Goal: Task Accomplishment & Management: Use online tool/utility

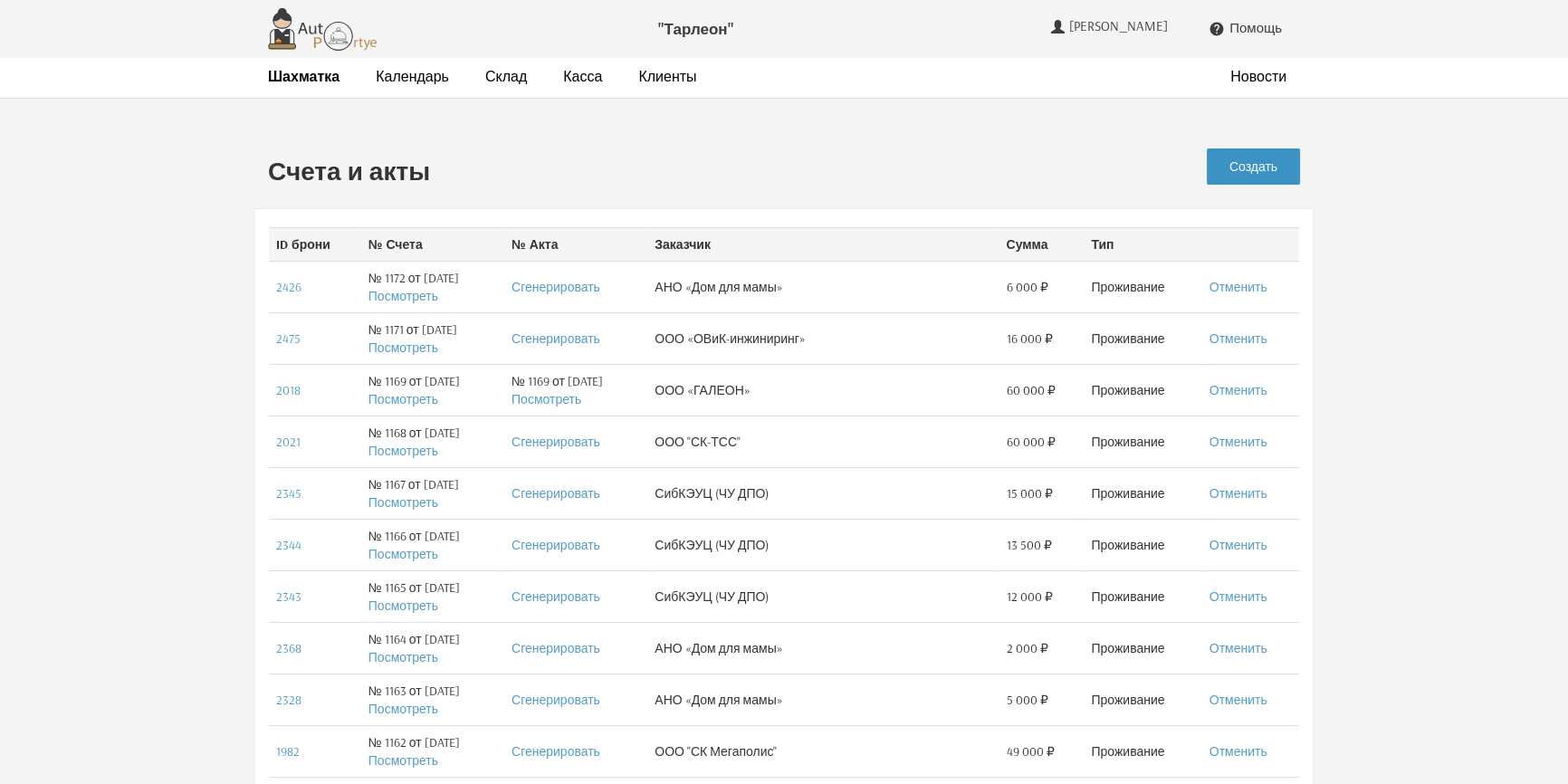
click at [1256, 160] on link "Создать" at bounding box center [1253, 166] width 94 height 37
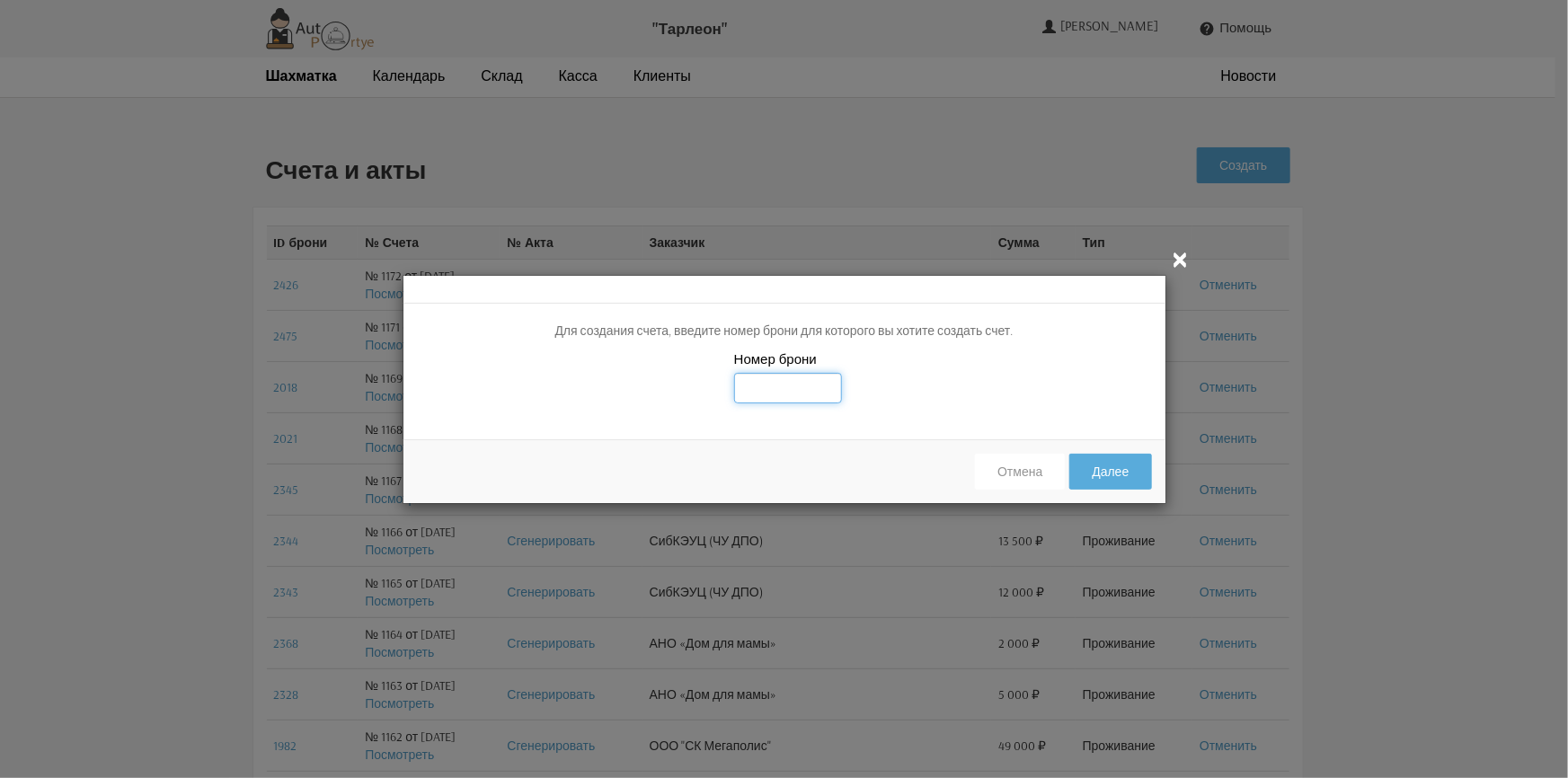
click at [768, 389] on input "text" at bounding box center [788, 388] width 108 height 31
type input "2508"
click at [1128, 468] on button "Далее" at bounding box center [1110, 471] width 82 height 36
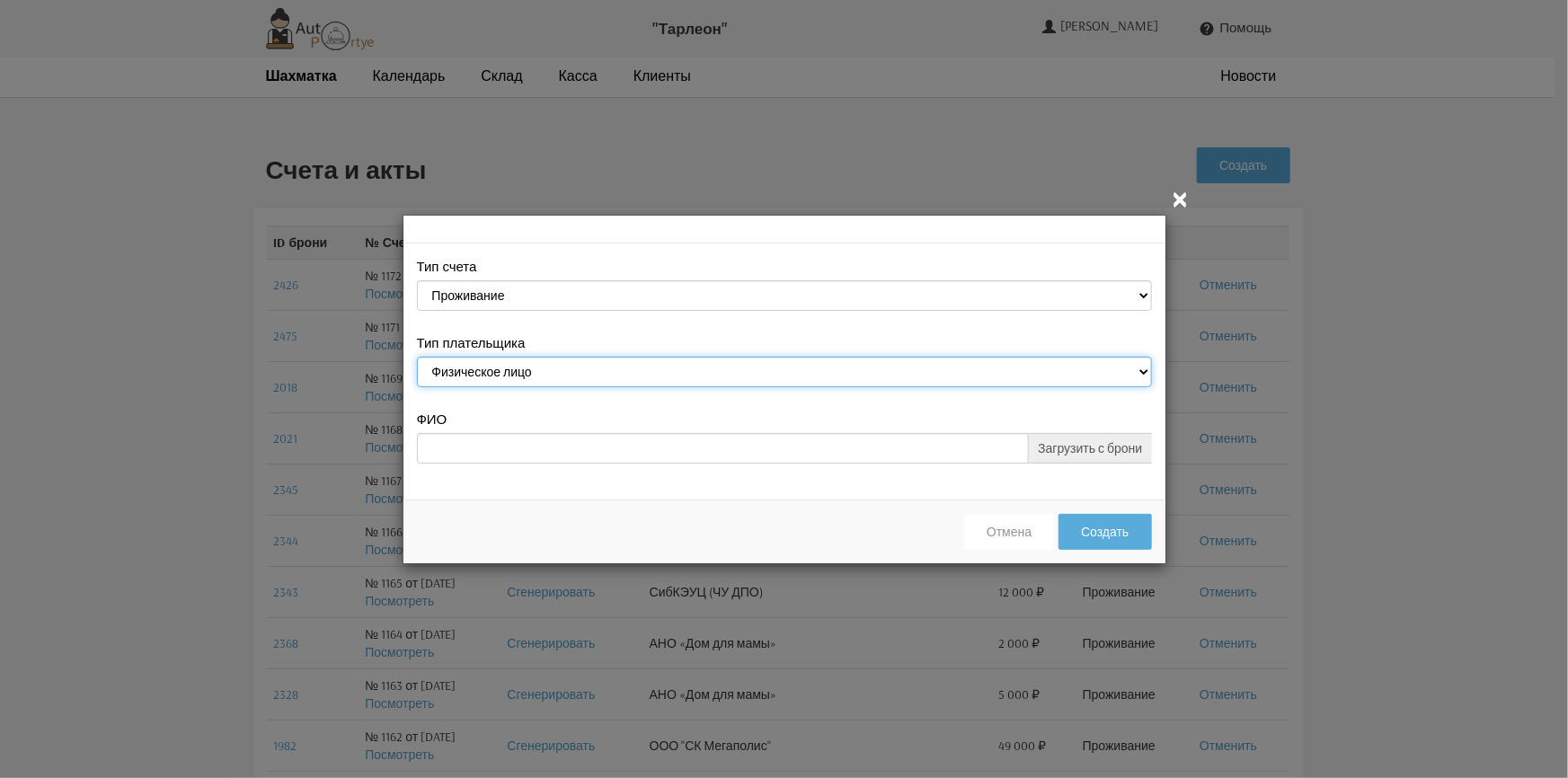
click at [1146, 371] on select "Физическое лицо Юридическое лицо" at bounding box center [784, 372] width 735 height 31
select select "legal_entity"
click at [417, 359] on select "Физическое лицо Юридическое лицо" at bounding box center [784, 372] width 735 height 31
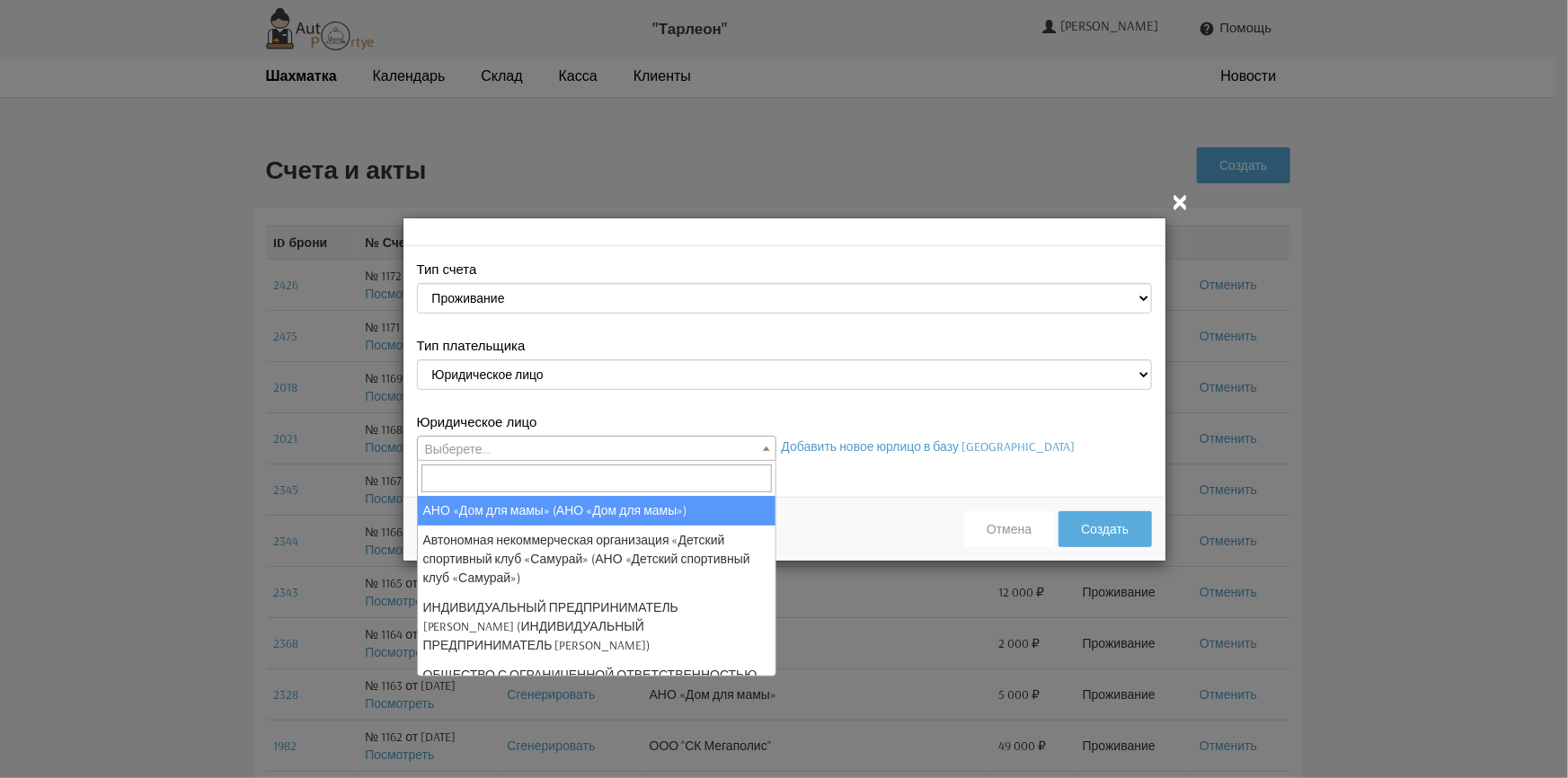
click at [763, 448] on b at bounding box center [766, 448] width 7 height 5
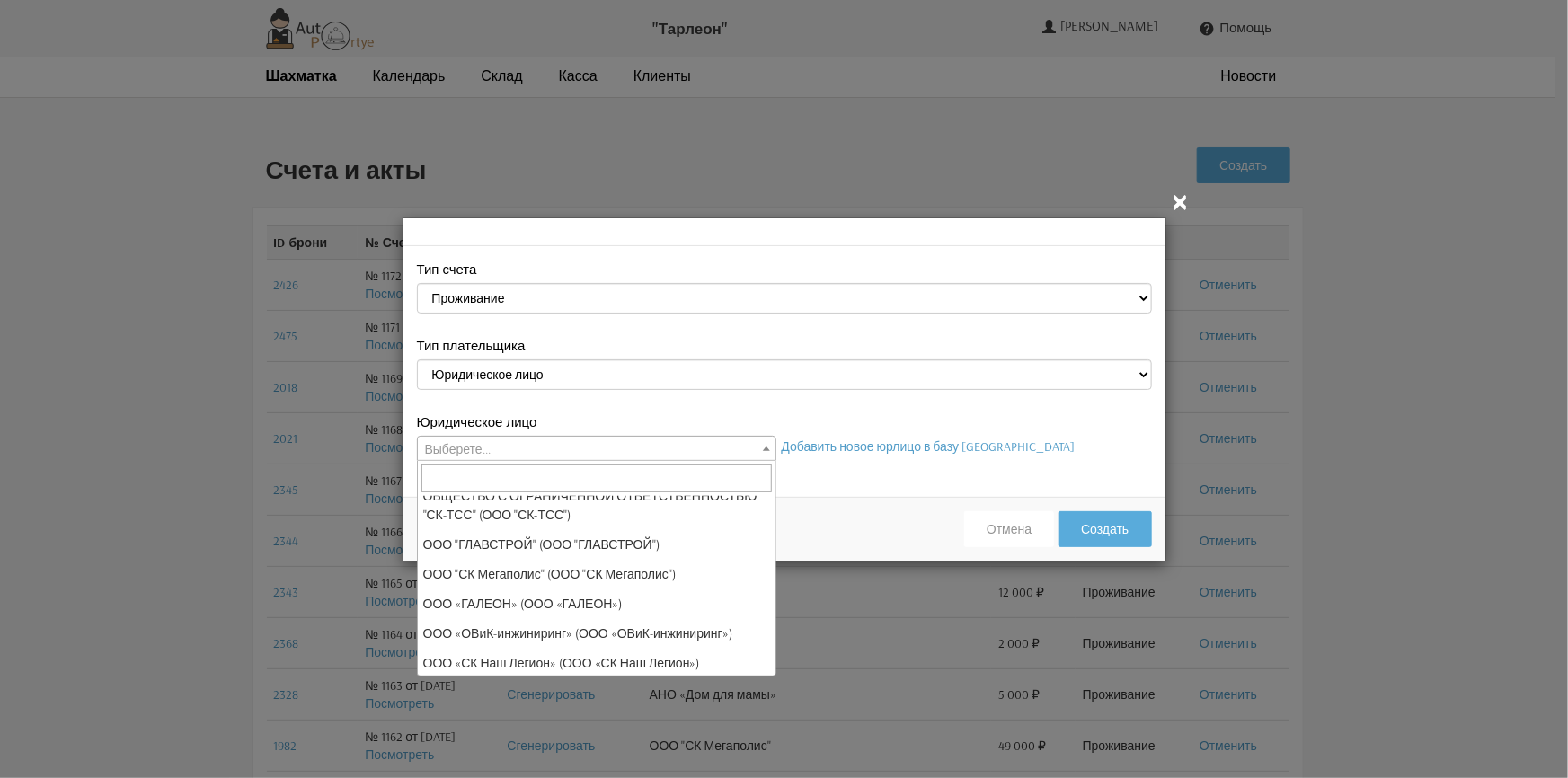
scroll to position [163, 0]
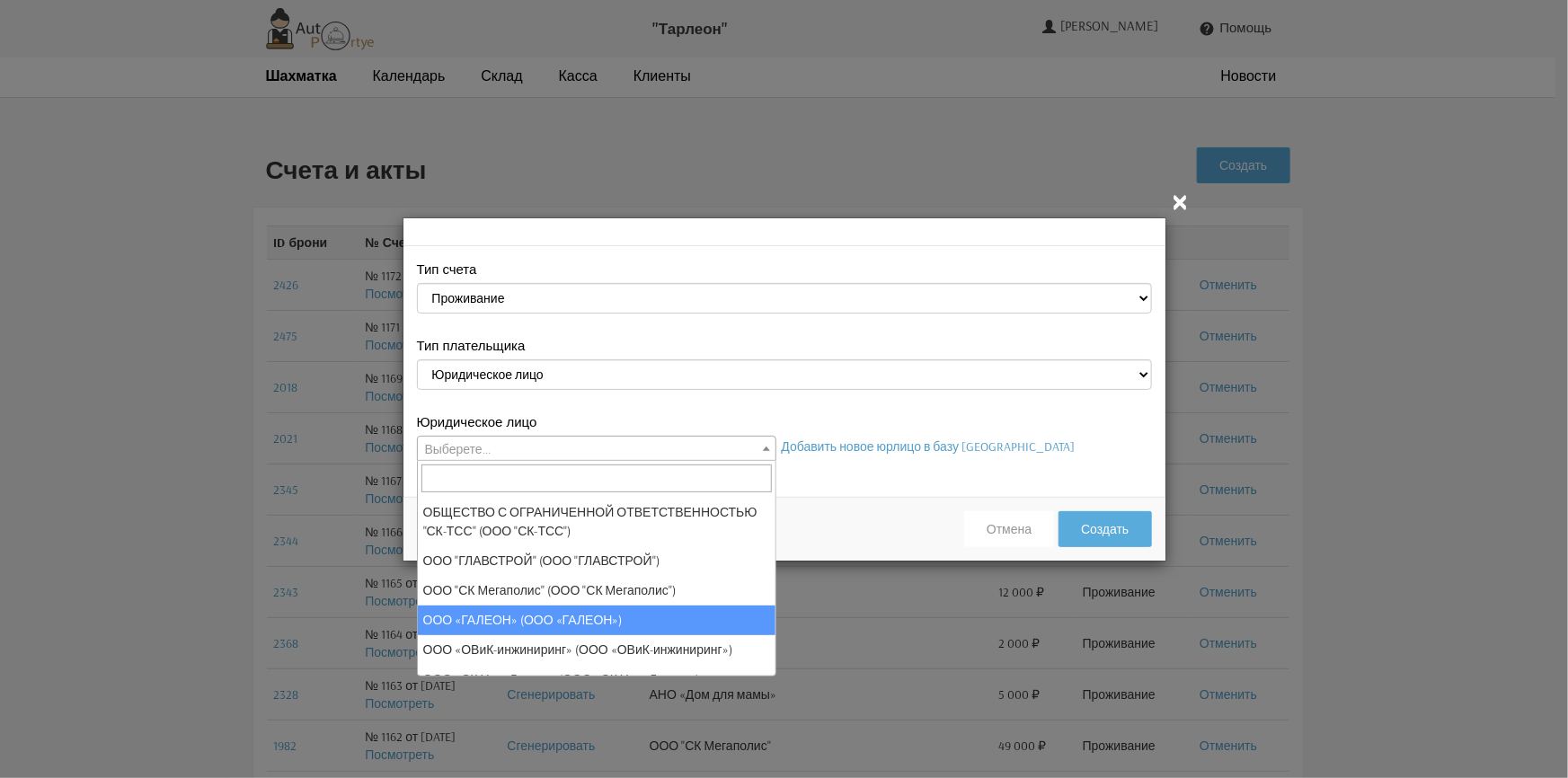
select select "37"
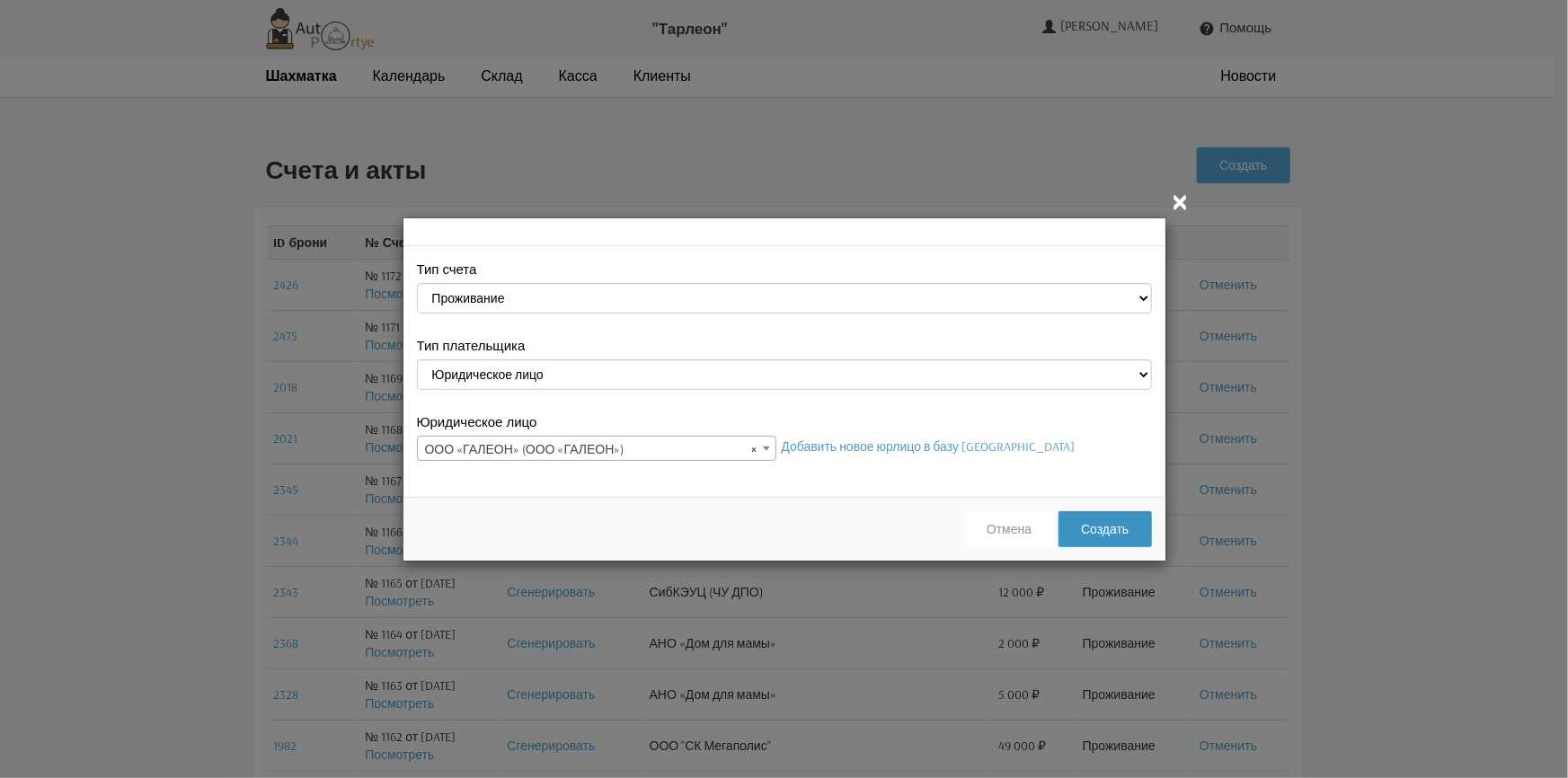
click at [1115, 534] on button "Создать" at bounding box center [1105, 529] width 93 height 36
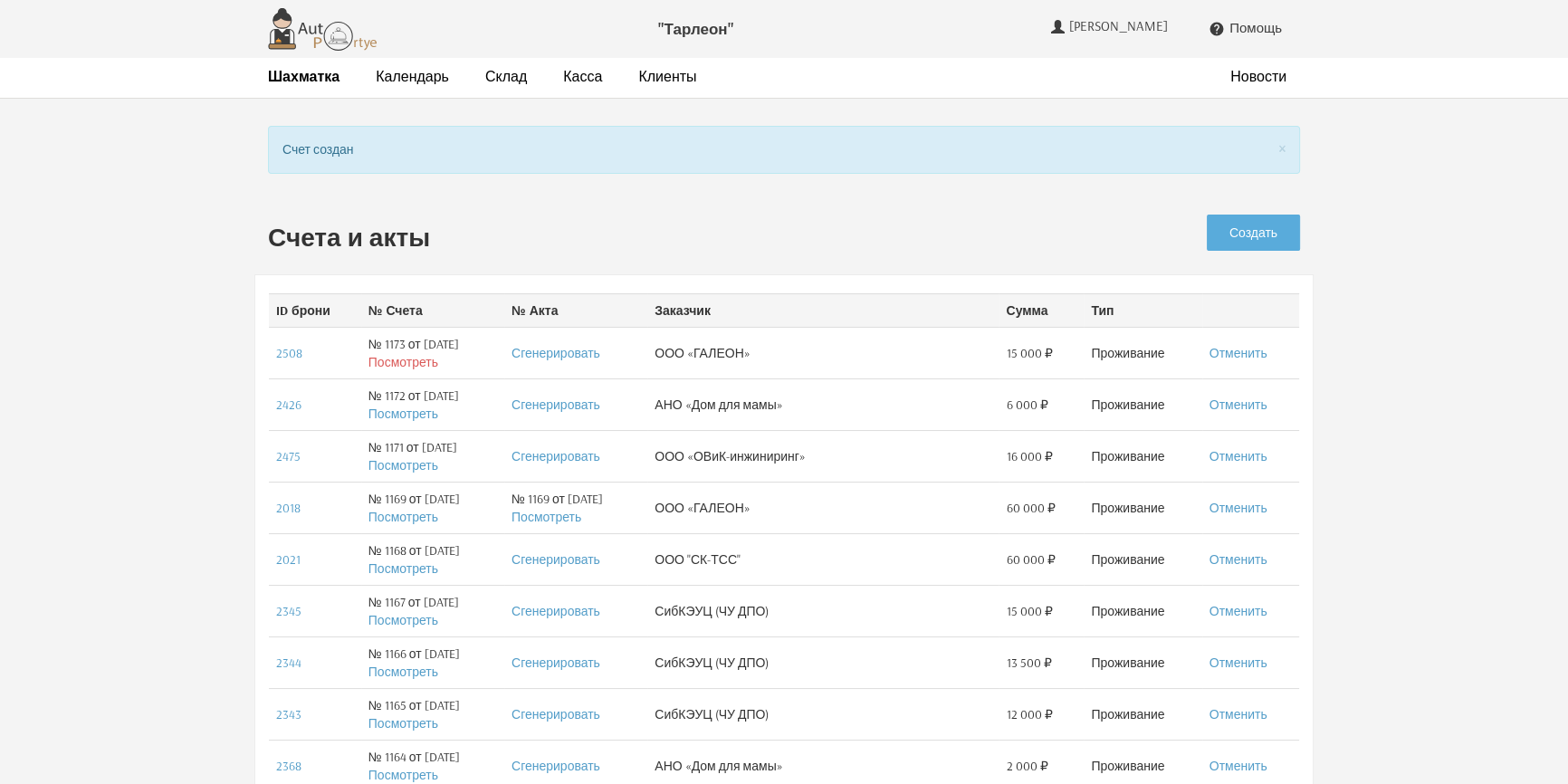
click at [386, 356] on link "Посмотреть" at bounding box center [403, 362] width 69 height 16
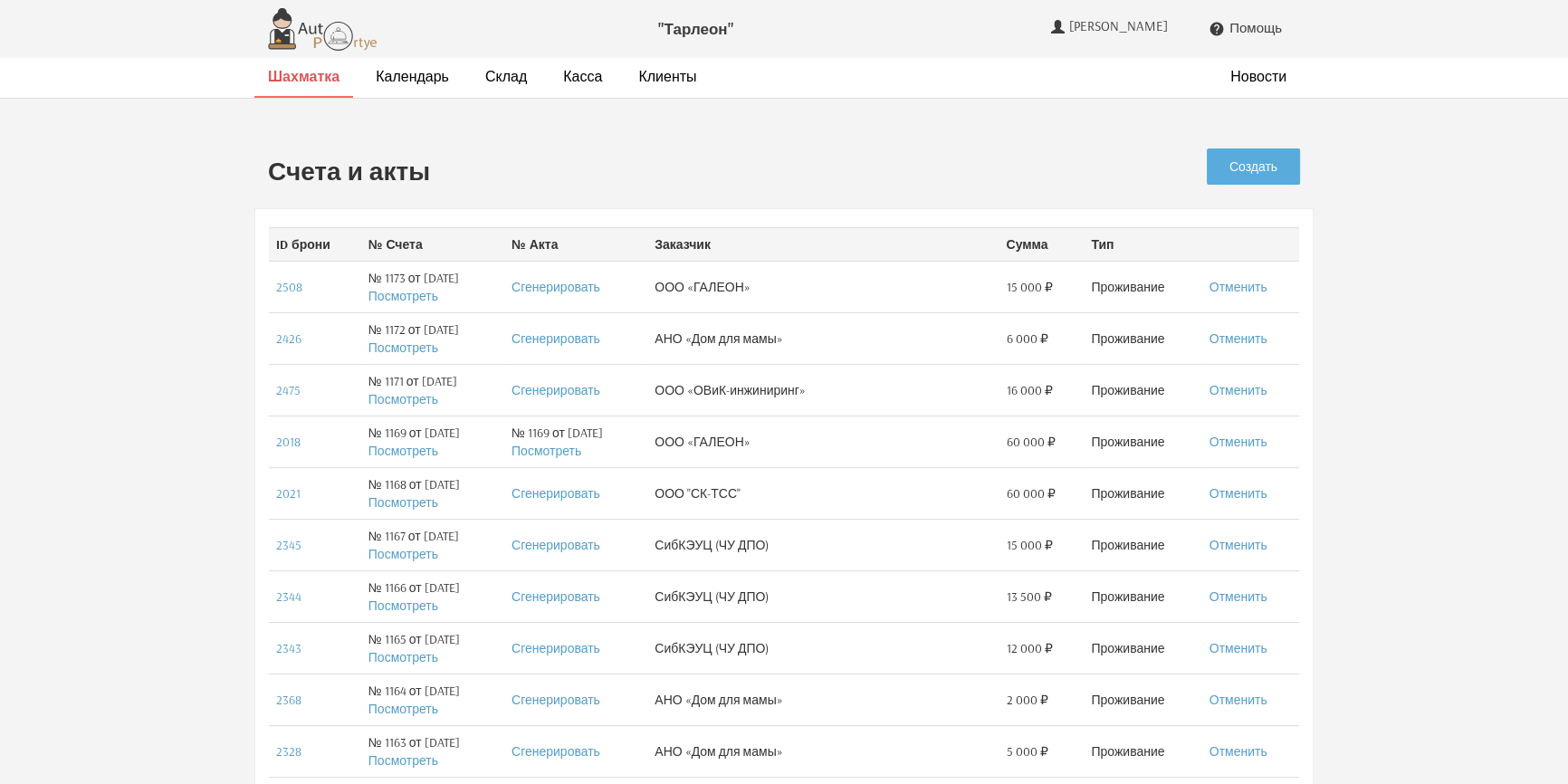
click at [313, 74] on strong "Шахматка" at bounding box center [303, 76] width 71 height 18
